Goal: Check status: Check status

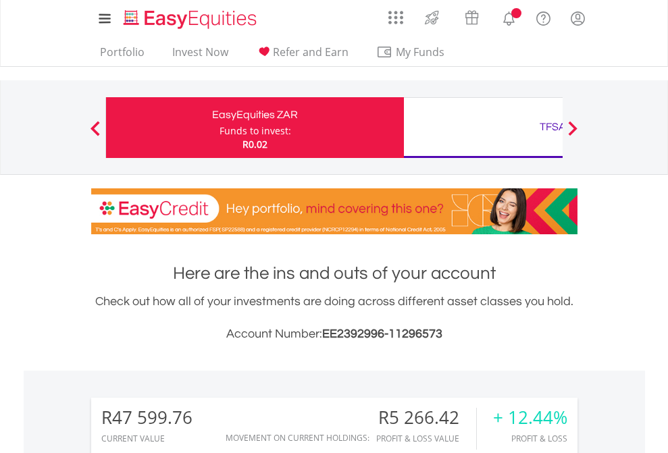
scroll to position [130, 212]
click at [219, 128] on div "Funds to invest:" at bounding box center [255, 131] width 72 height 14
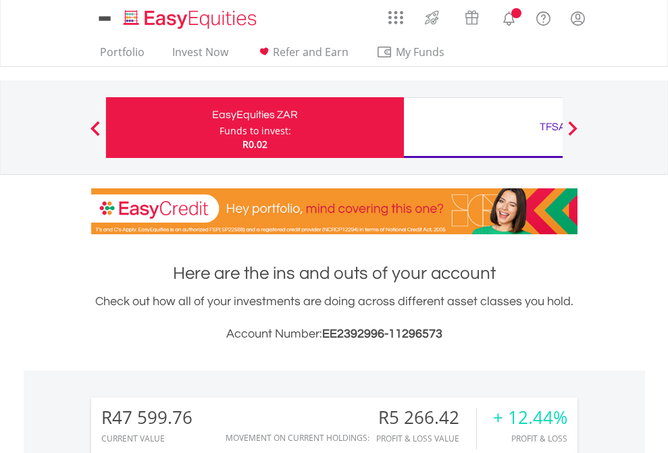
scroll to position [130, 212]
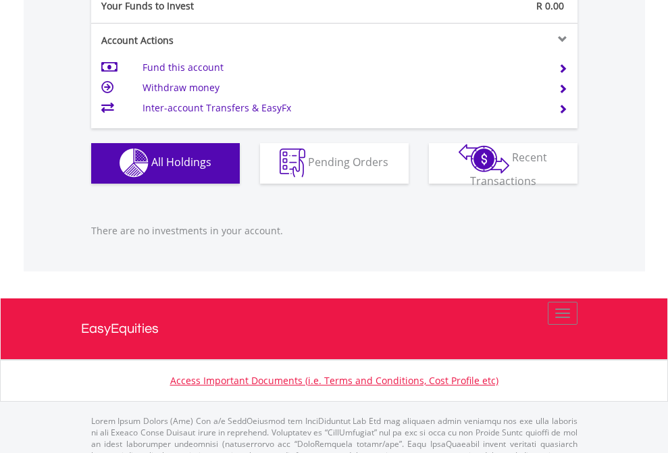
scroll to position [1337, 0]
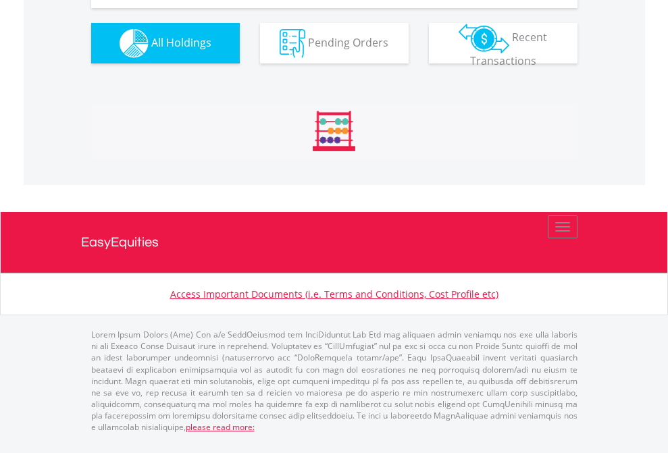
scroll to position [130, 212]
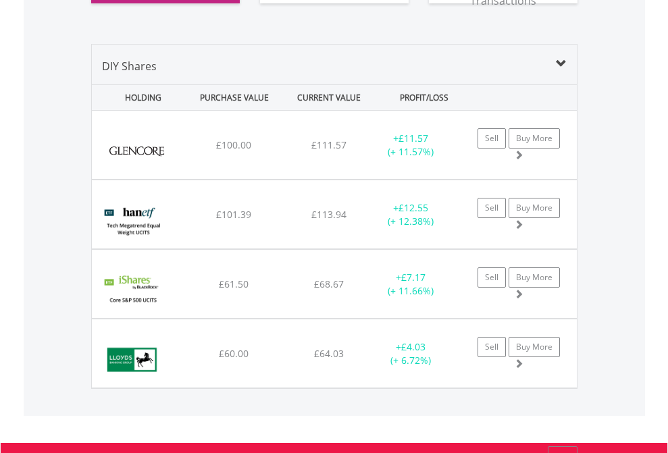
scroll to position [1529, 0]
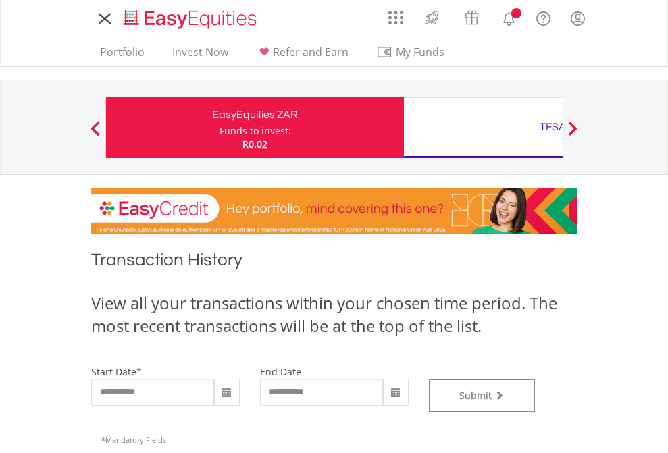
type input "**********"
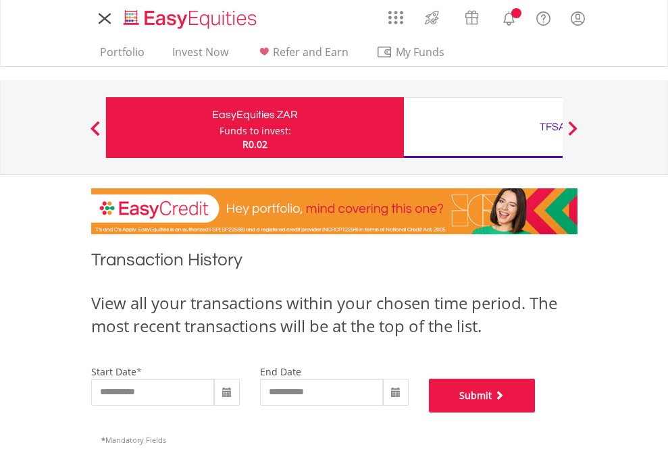
click at [535, 413] on button "Submit" at bounding box center [482, 396] width 107 height 34
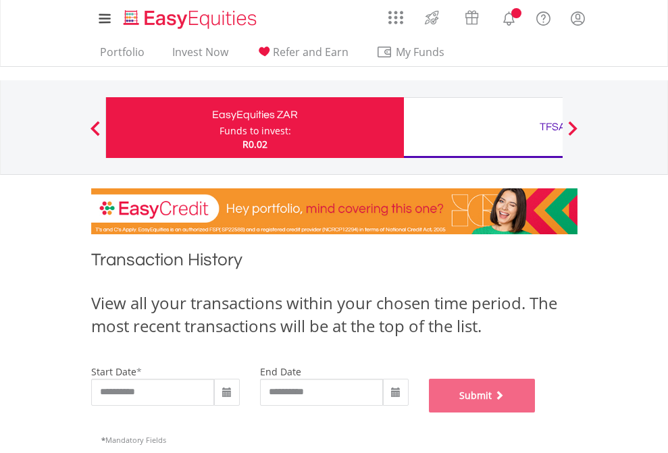
scroll to position [548, 0]
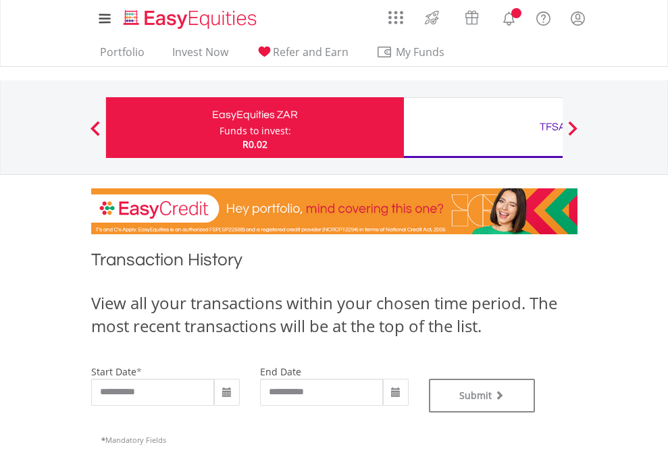
click at [483, 128] on div "TFSA" at bounding box center [553, 126] width 282 height 19
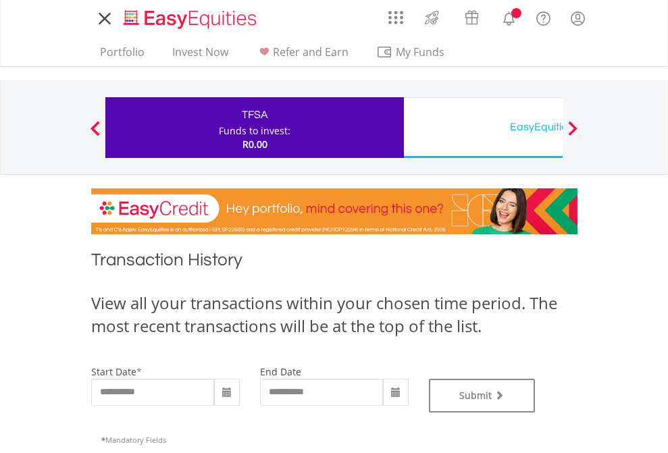
type input "**********"
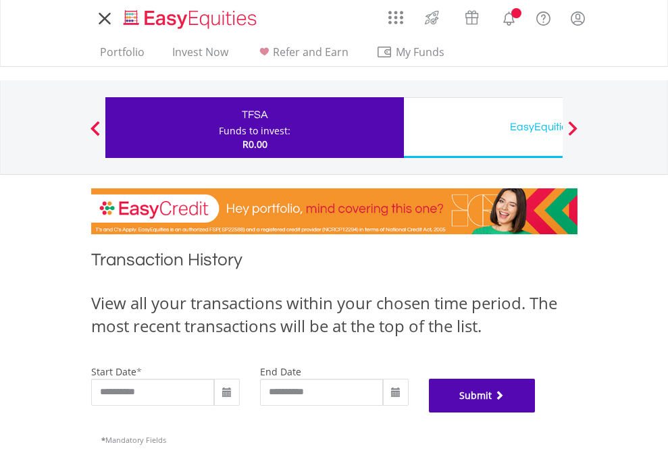
click at [535, 413] on button "Submit" at bounding box center [482, 396] width 107 height 34
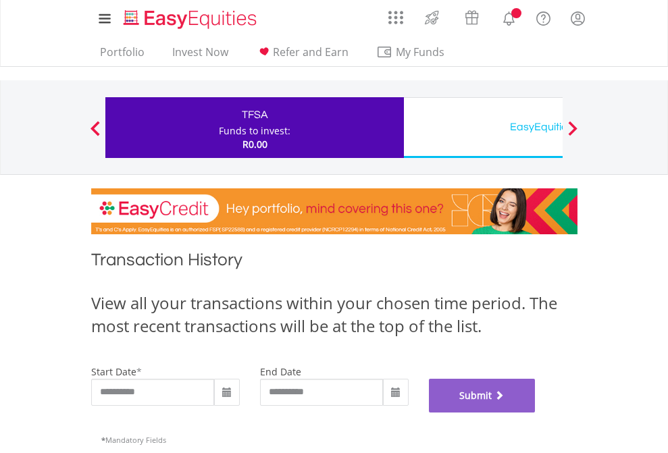
scroll to position [548, 0]
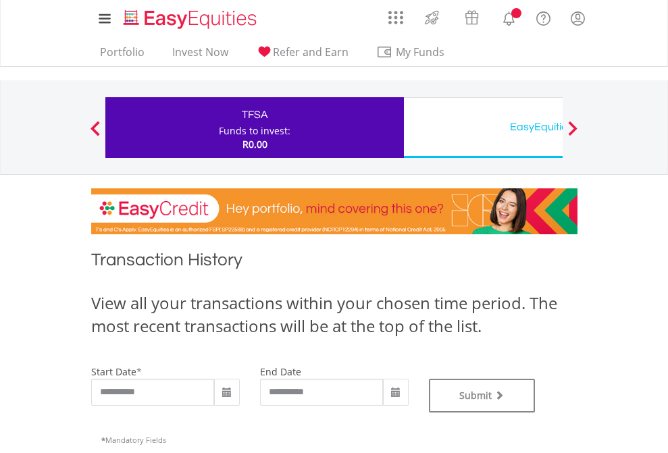
click at [483, 128] on div "EasyEquities USD" at bounding box center [553, 126] width 282 height 19
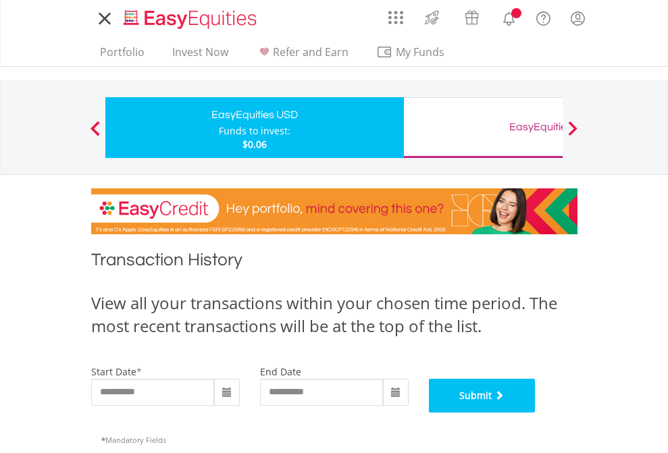
click at [535, 413] on button "Submit" at bounding box center [482, 396] width 107 height 34
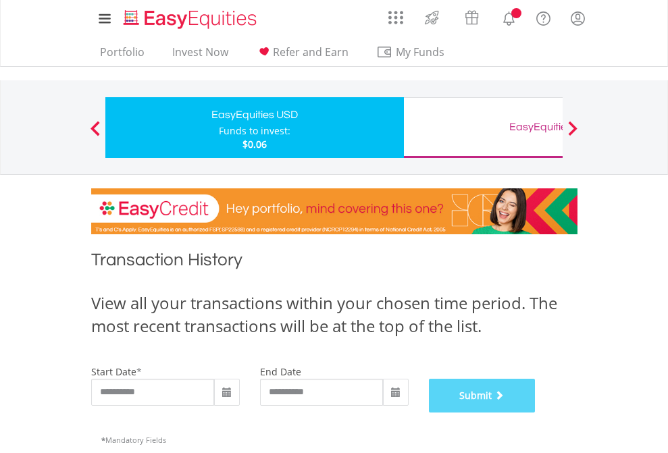
scroll to position [548, 0]
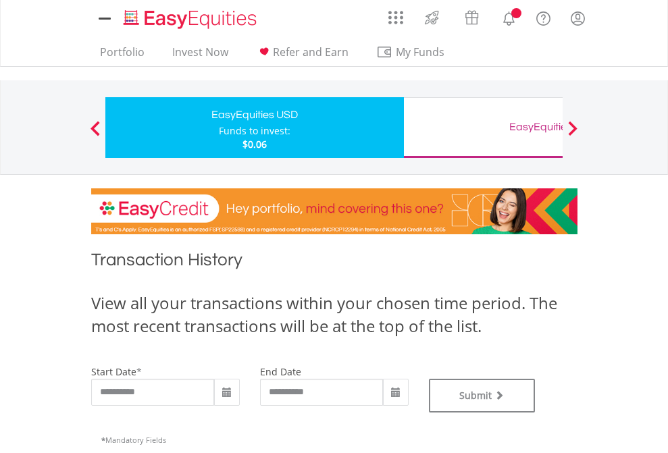
click at [483, 128] on div "EasyEquities GBP" at bounding box center [553, 126] width 282 height 19
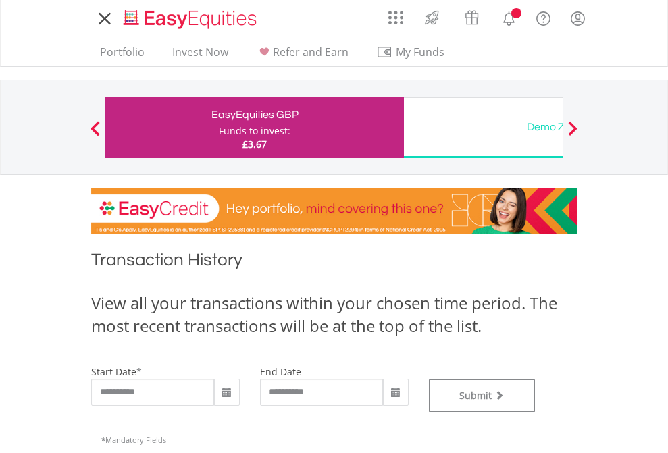
type input "**********"
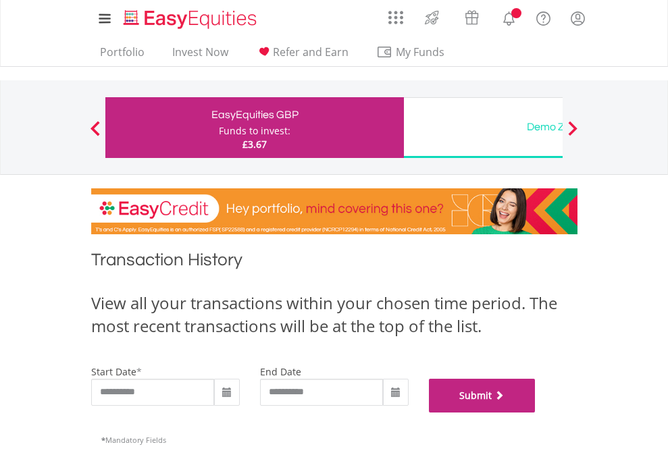
click at [535, 413] on button "Submit" at bounding box center [482, 396] width 107 height 34
